Goal: Transaction & Acquisition: Purchase product/service

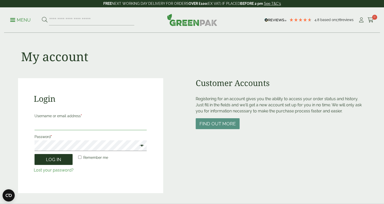
type input "**********"
click at [51, 161] on button "Log in" at bounding box center [54, 159] width 38 height 11
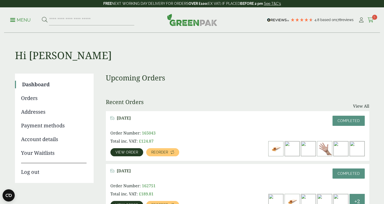
click at [370, 19] on icon at bounding box center [371, 20] width 6 height 5
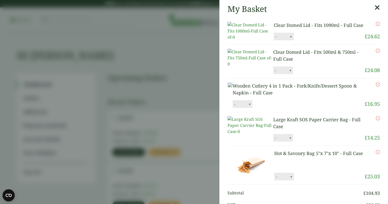
click at [375, 6] on icon at bounding box center [377, 7] width 5 height 7
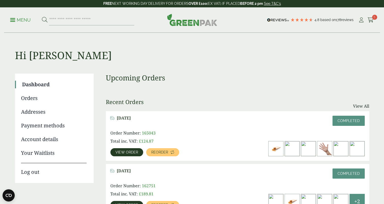
click at [131, 151] on span "View order" at bounding box center [127, 153] width 23 height 4
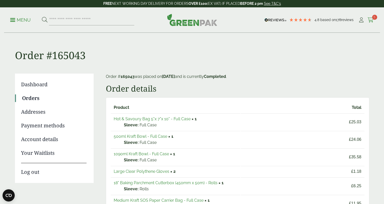
click at [372, 17] on span "5" at bounding box center [374, 17] width 5 height 5
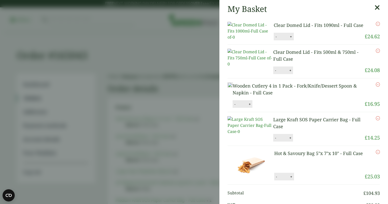
click at [375, 6] on icon at bounding box center [377, 7] width 5 height 7
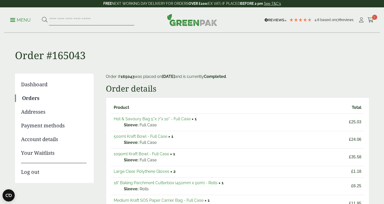
click at [62, 19] on input "search" at bounding box center [91, 20] width 85 height 11
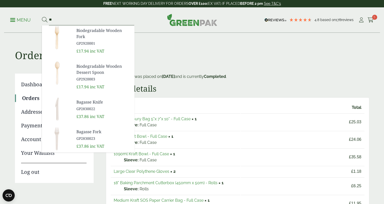
type input "*"
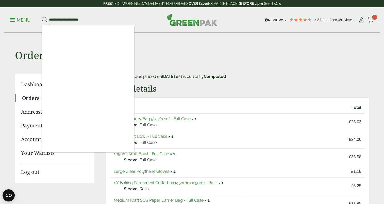
type input "**********"
click at [42, 17] on button at bounding box center [45, 20] width 6 height 7
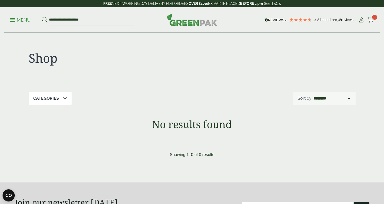
click at [69, 19] on input "**********" at bounding box center [91, 20] width 85 height 11
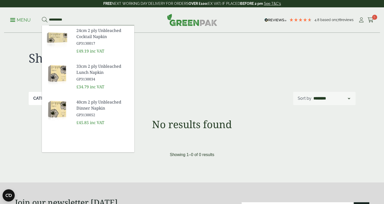
type input "**********"
click at [83, 69] on span "33cm 2 ply Unbleached Lunch Napkin" at bounding box center [103, 69] width 54 height 12
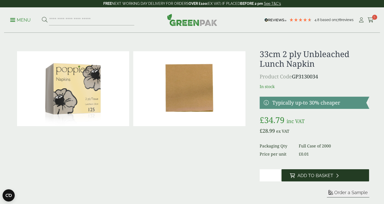
click at [312, 176] on span "Add to Basket" at bounding box center [315, 176] width 36 height 6
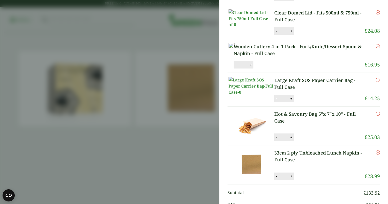
scroll to position [42, 0]
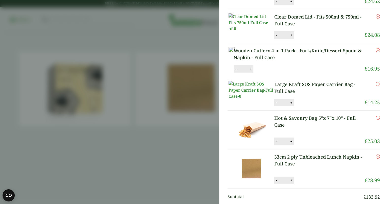
click at [238, 71] on button "-" at bounding box center [236, 69] width 4 height 4
click at [280, 73] on button "Update" at bounding box center [266, 69] width 25 height 8
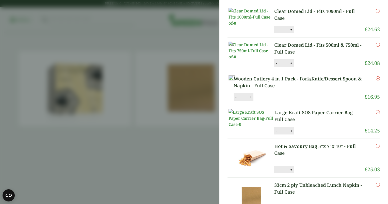
scroll to position [15, 0]
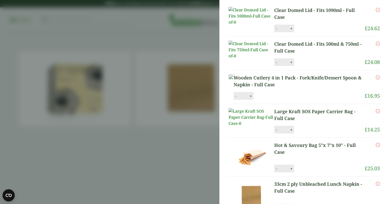
click at [238, 98] on button "-" at bounding box center [236, 96] width 4 height 4
click at [280, 100] on button "Update" at bounding box center [266, 96] width 25 height 8
type input "*"
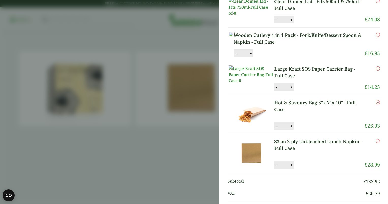
scroll to position [0, 0]
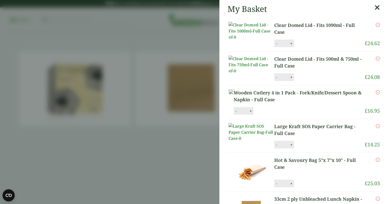
click at [274, 103] on p "Wooden Cutlery 4 in 1 Pack - Fork/Knife/Dessert Spoon & Napkin - Full Case" at bounding box center [299, 96] width 131 height 14
click at [376, 94] on icon "Remove this item" at bounding box center [378, 92] width 4 height 4
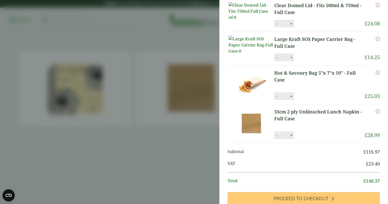
scroll to position [43, 0]
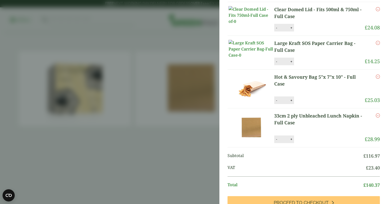
click at [291, 54] on link "Large Kraft SOS Paper Carrier Bag - Full Case" at bounding box center [319, 47] width 90 height 14
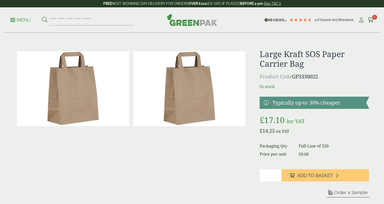
click at [371, 18] on icon at bounding box center [371, 20] width 6 height 5
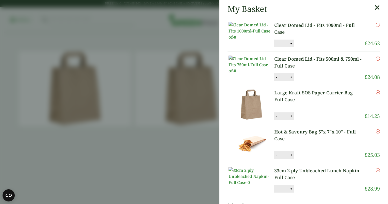
click at [376, 94] on icon "Remove this item" at bounding box center [378, 92] width 4 height 4
